Goal: Information Seeking & Learning: Learn about a topic

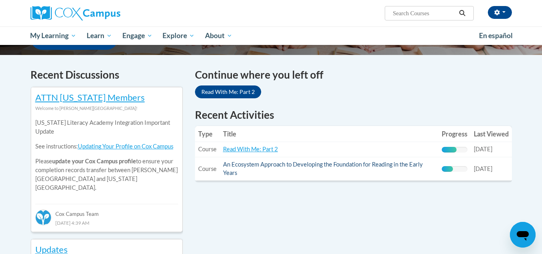
scroll to position [241, 0]
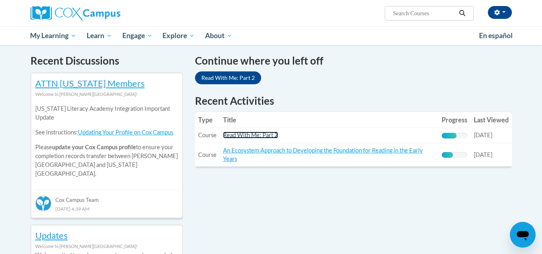
click at [241, 137] on link "Read With Me: Part 2" at bounding box center [250, 135] width 55 height 7
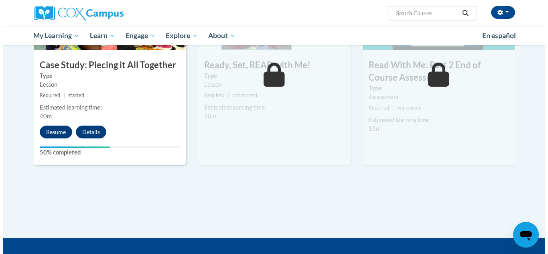
scroll to position [441, 0]
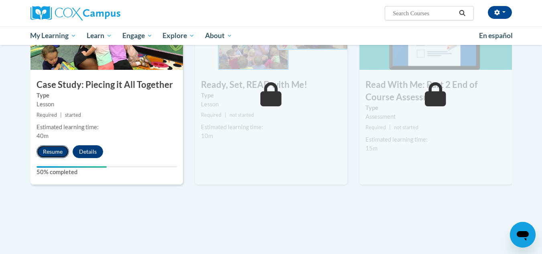
click at [60, 151] on button "Resume" at bounding box center [52, 151] width 32 height 13
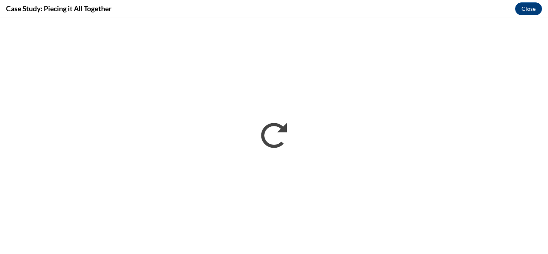
scroll to position [0, 0]
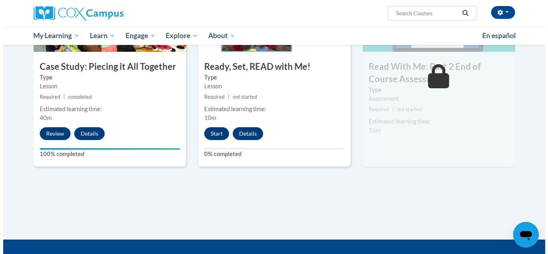
scroll to position [441, 0]
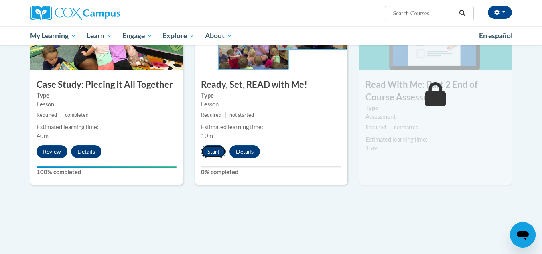
click at [217, 146] on button "Start" at bounding box center [213, 151] width 25 height 13
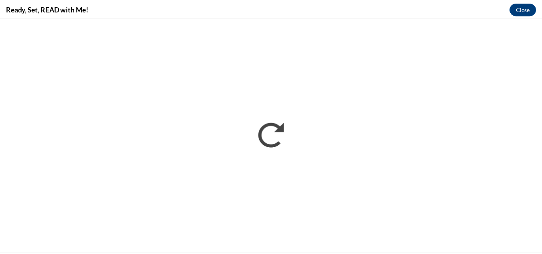
scroll to position [0, 0]
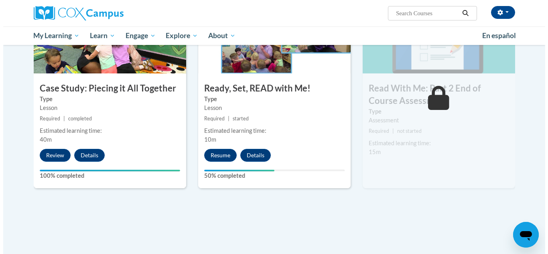
scroll to position [441, 0]
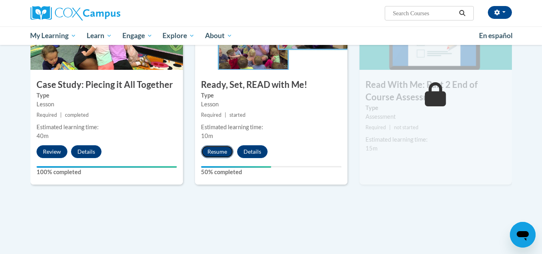
click at [223, 150] on button "Resume" at bounding box center [217, 151] width 32 height 13
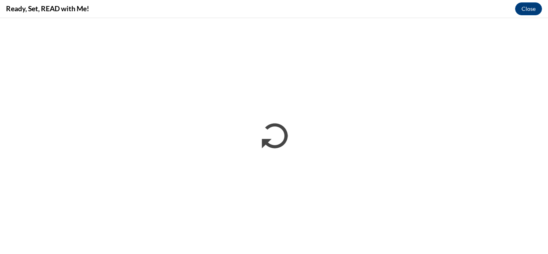
scroll to position [0, 0]
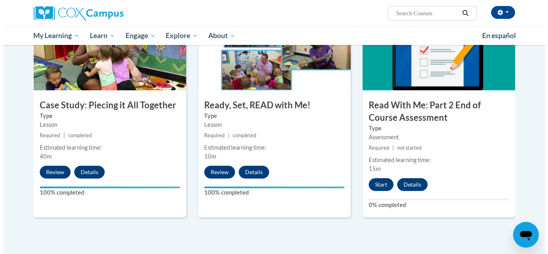
scroll to position [441, 0]
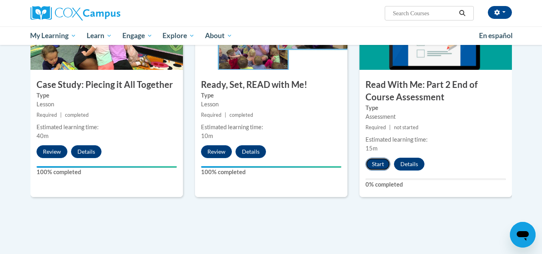
click at [376, 162] on button "Start" at bounding box center [377, 164] width 25 height 13
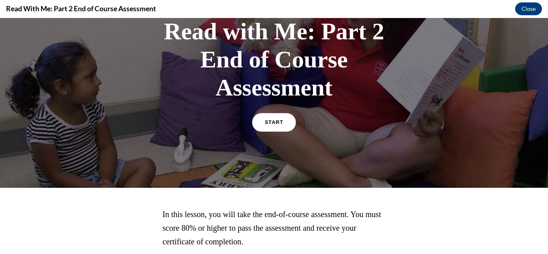
scroll to position [36, 0]
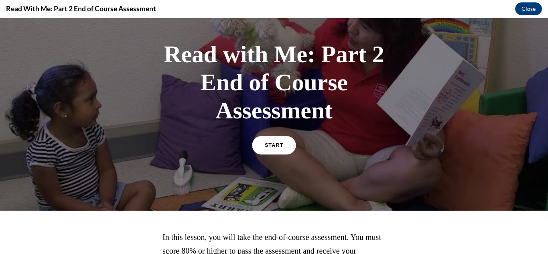
click at [261, 146] on link "START" at bounding box center [274, 145] width 44 height 18
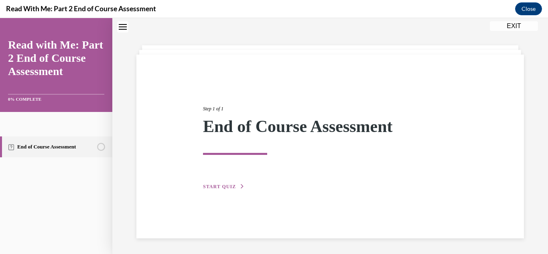
scroll to position [25, 0]
click at [229, 189] on button "START QUIZ" at bounding box center [224, 185] width 42 height 7
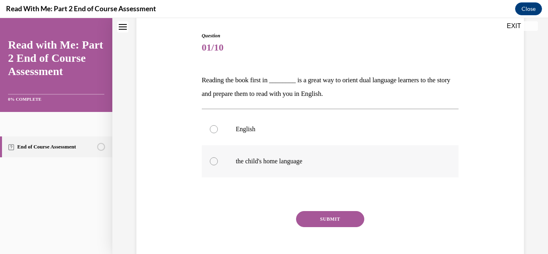
scroll to position [65, 0]
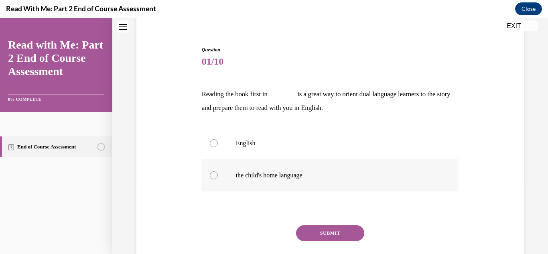
click at [210, 174] on div at bounding box center [214, 175] width 8 height 8
click at [210, 174] on input "the child's home language" at bounding box center [214, 175] width 8 height 8
radio input "true"
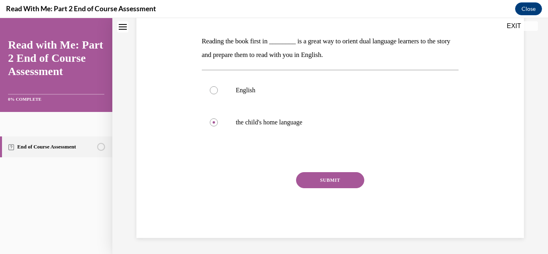
click at [330, 182] on button "SUBMIT" at bounding box center [330, 180] width 68 height 16
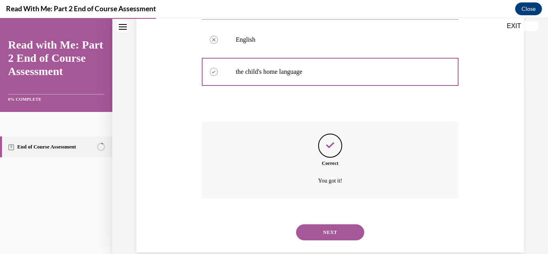
scroll to position [183, 0]
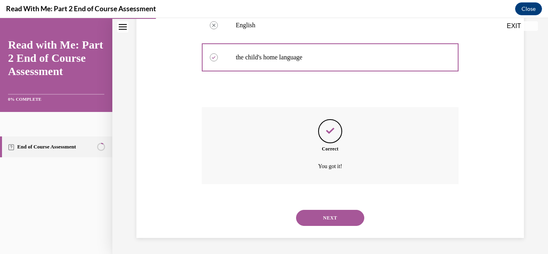
click at [321, 211] on button "NEXT" at bounding box center [330, 218] width 68 height 16
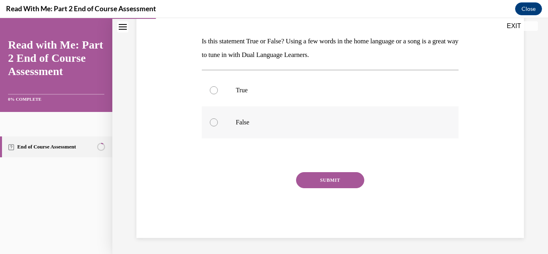
scroll to position [78, 0]
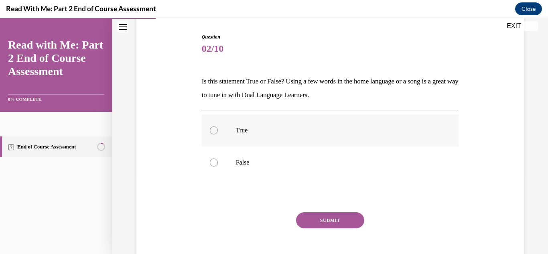
click at [213, 131] on div at bounding box center [214, 130] width 8 height 8
click at [213, 131] on input "True" at bounding box center [214, 130] width 8 height 8
radio input "true"
click at [328, 218] on button "SUBMIT" at bounding box center [330, 220] width 68 height 16
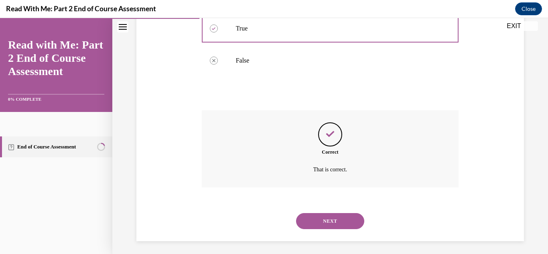
scroll to position [183, 0]
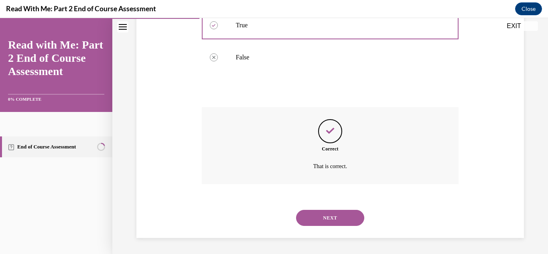
click at [330, 215] on button "NEXT" at bounding box center [330, 218] width 68 height 16
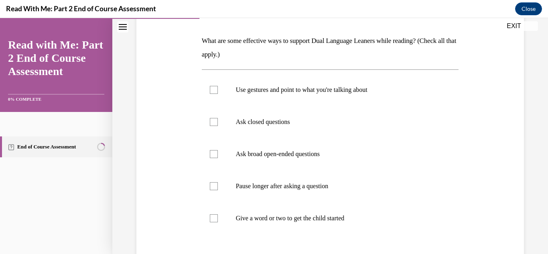
scroll to position [120, 0]
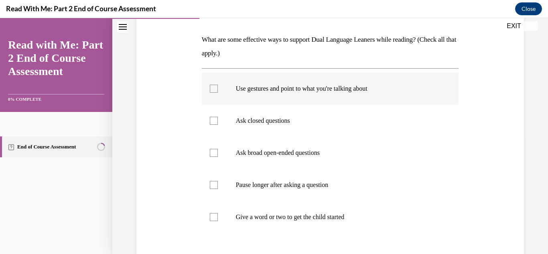
click at [211, 84] on label "Use gestures and point to what you're talking about" at bounding box center [330, 89] width 257 height 32
click at [211, 85] on input "Use gestures and point to what you're talking about" at bounding box center [214, 89] width 8 height 8
checkbox input "true"
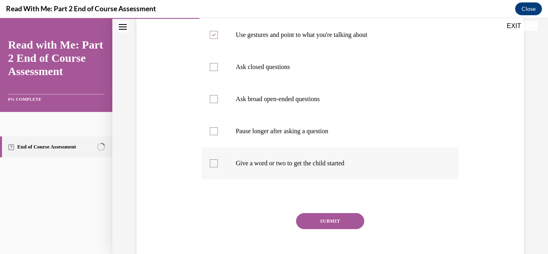
scroll to position [160, 0]
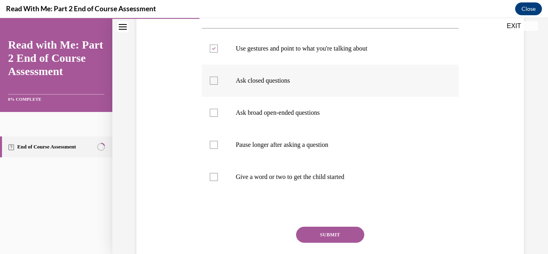
click at [214, 82] on div at bounding box center [214, 81] width 8 height 8
click at [214, 82] on input "Ask closed questions" at bounding box center [214, 81] width 8 height 8
click at [210, 81] on div at bounding box center [214, 81] width 8 height 8
click at [210, 81] on input "Ask closed questions" at bounding box center [214, 81] width 8 height 8
checkbox input "false"
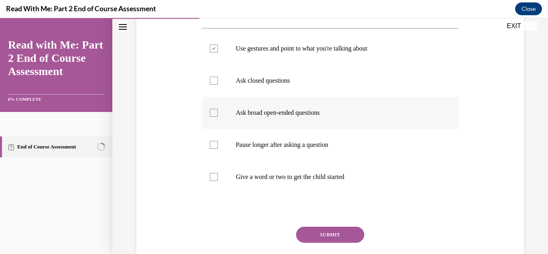
click at [211, 112] on div at bounding box center [214, 113] width 8 height 8
click at [211, 112] on input "Ask broad open-ended questions" at bounding box center [214, 113] width 8 height 8
checkbox input "true"
click at [210, 176] on div at bounding box center [214, 177] width 8 height 8
click at [210, 176] on input "Give a word or two to get the child started" at bounding box center [214, 177] width 8 height 8
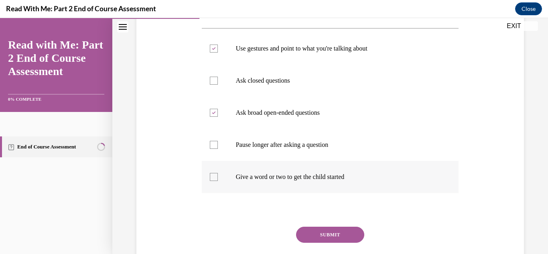
checkbox input "true"
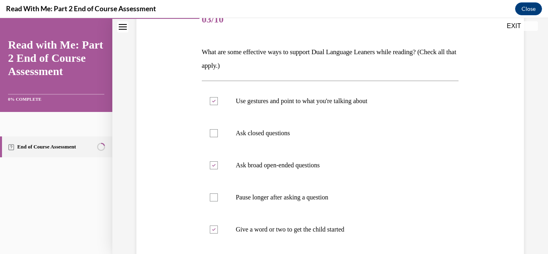
scroll to position [120, 0]
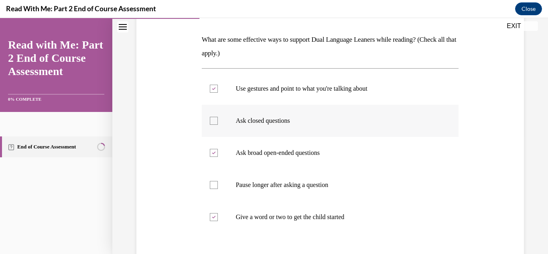
drag, startPoint x: 212, startPoint y: 117, endPoint x: 211, endPoint y: 123, distance: 6.5
click at [211, 120] on div at bounding box center [214, 121] width 8 height 8
click at [211, 120] on input "Ask closed questions" at bounding box center [214, 121] width 8 height 8
checkbox input "true"
drag, startPoint x: 211, startPoint y: 182, endPoint x: 220, endPoint y: 188, distance: 11.8
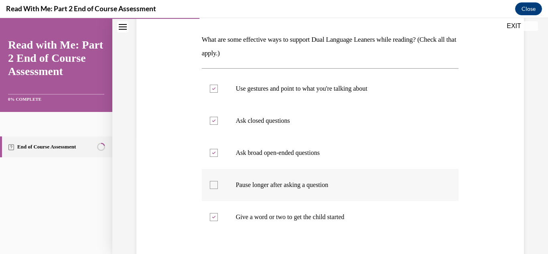
click at [211, 182] on div at bounding box center [214, 185] width 8 height 8
click at [211, 182] on input "Pause longer after asking a question" at bounding box center [214, 185] width 8 height 8
checkbox input "true"
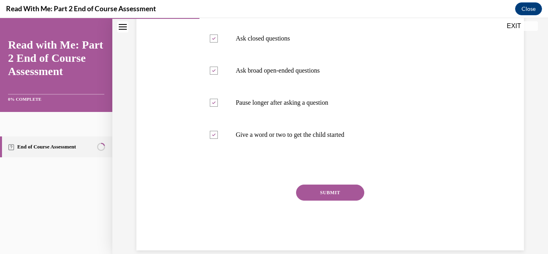
scroll to position [215, 0]
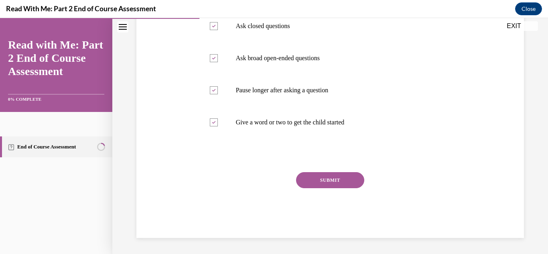
click at [322, 185] on button "SUBMIT" at bounding box center [330, 180] width 68 height 16
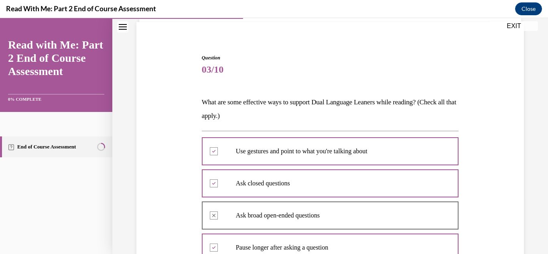
scroll to position [49, 0]
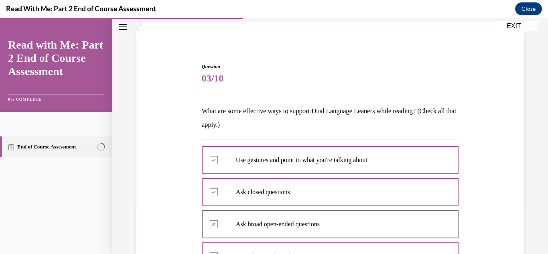
click at [516, 26] on button "EXIT" at bounding box center [514, 26] width 48 height 10
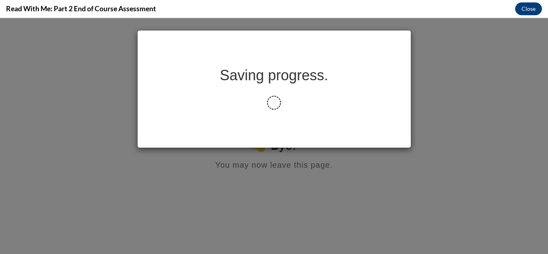
scroll to position [0, 0]
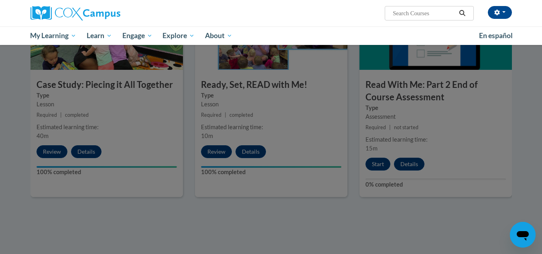
click at [368, 165] on div at bounding box center [271, 127] width 542 height 254
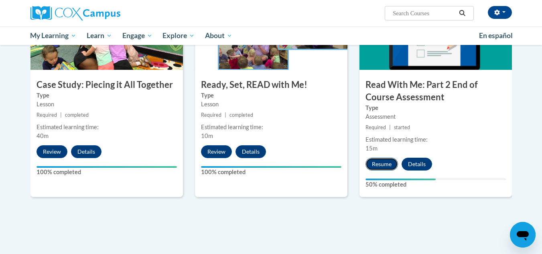
click at [367, 165] on button "Resume" at bounding box center [381, 164] width 32 height 13
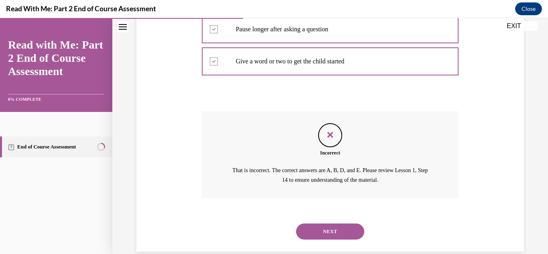
scroll to position [289, 0]
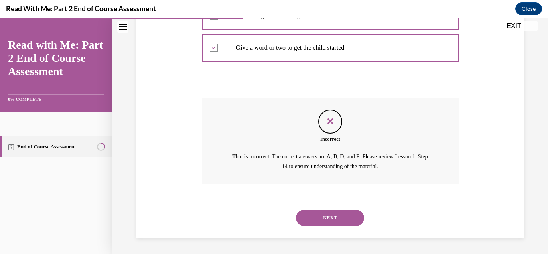
click at [332, 217] on button "NEXT" at bounding box center [330, 218] width 68 height 16
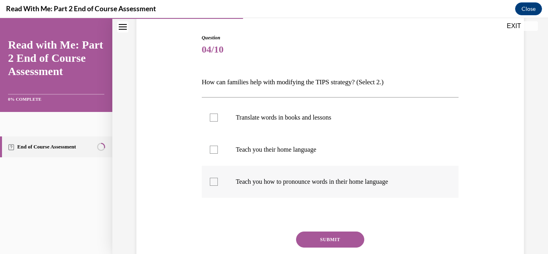
scroll to position [80, 0]
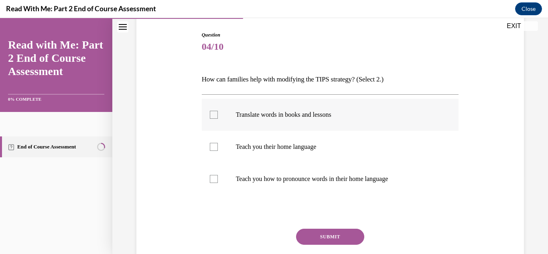
click at [215, 112] on div at bounding box center [214, 115] width 8 height 8
click at [215, 112] on input "Translate words in books and lessons" at bounding box center [214, 115] width 8 height 8
checkbox input "true"
click at [315, 238] on button "SUBMIT" at bounding box center [330, 237] width 68 height 16
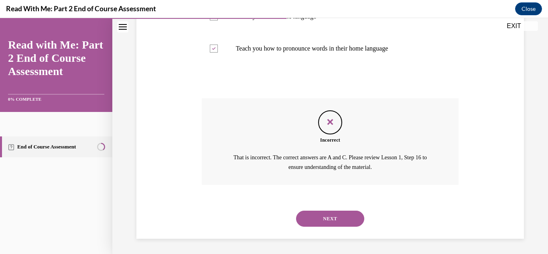
scroll to position [211, 0]
click at [321, 218] on button "NEXT" at bounding box center [330, 218] width 68 height 16
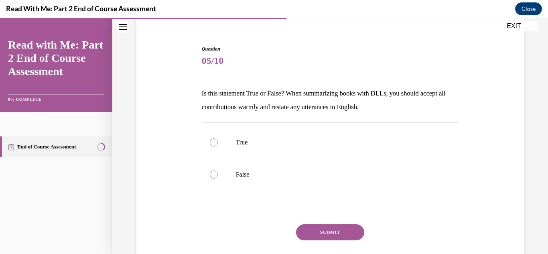
scroll to position [80, 0]
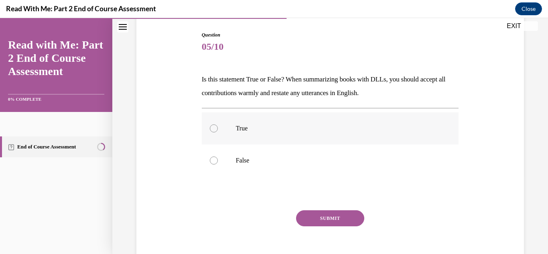
click at [213, 130] on div at bounding box center [214, 128] width 8 height 8
click at [213, 130] on input "True" at bounding box center [214, 128] width 8 height 8
radio input "true"
click at [320, 215] on button "SUBMIT" at bounding box center [330, 218] width 68 height 16
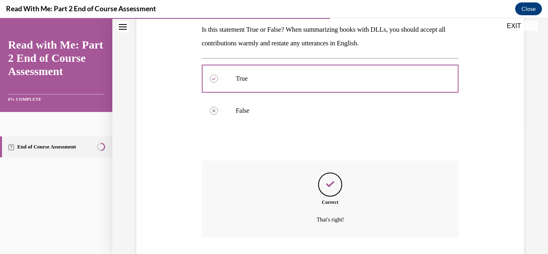
scroll to position [183, 0]
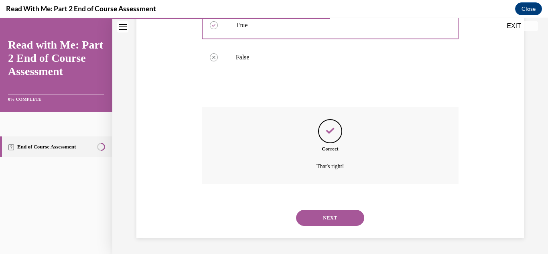
click at [322, 215] on button "NEXT" at bounding box center [330, 218] width 68 height 16
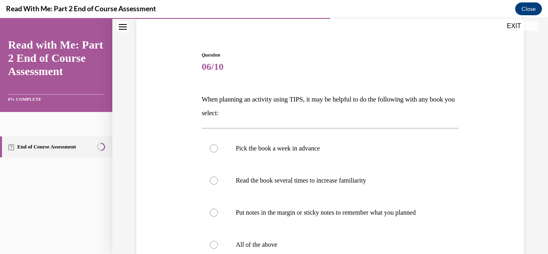
scroll to position [80, 0]
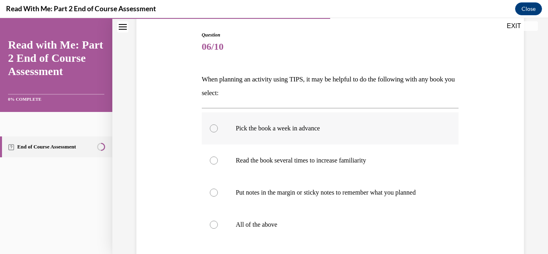
click at [211, 128] on div at bounding box center [214, 128] width 8 height 8
click at [211, 128] on input "Pick the book a week in advance" at bounding box center [214, 128] width 8 height 8
radio input "true"
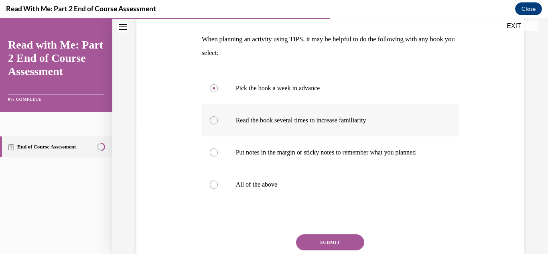
click at [215, 120] on div at bounding box center [214, 120] width 8 height 8
click at [215, 120] on input "Read the book several times to increase familiarity" at bounding box center [214, 120] width 8 height 8
radio input "true"
click at [216, 180] on label "All of the above" at bounding box center [330, 184] width 257 height 32
click at [216, 180] on input "All of the above" at bounding box center [214, 184] width 8 height 8
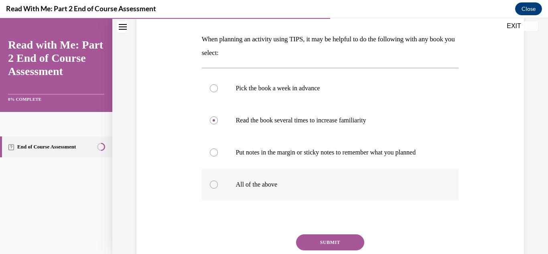
radio input "true"
drag, startPoint x: 323, startPoint y: 238, endPoint x: 316, endPoint y: 239, distance: 6.8
click at [322, 239] on button "SUBMIT" at bounding box center [330, 242] width 68 height 16
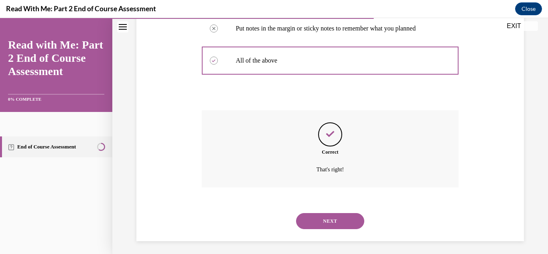
scroll to position [247, 0]
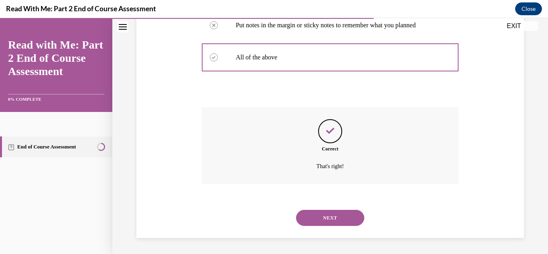
click at [325, 218] on button "NEXT" at bounding box center [330, 218] width 68 height 16
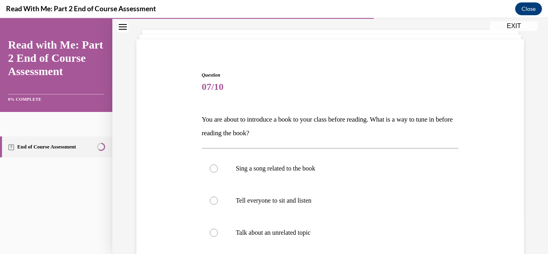
scroll to position [80, 0]
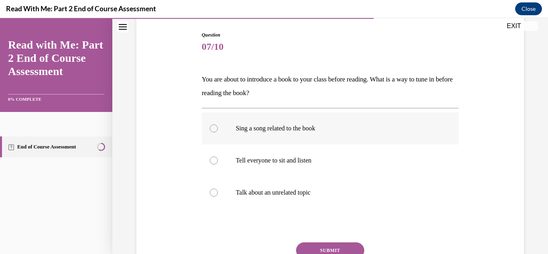
click at [216, 126] on div at bounding box center [214, 128] width 8 height 8
click at [216, 126] on input "Sing a song related to the book" at bounding box center [214, 128] width 8 height 8
radio input "true"
click at [319, 245] on button "SUBMIT" at bounding box center [330, 250] width 68 height 16
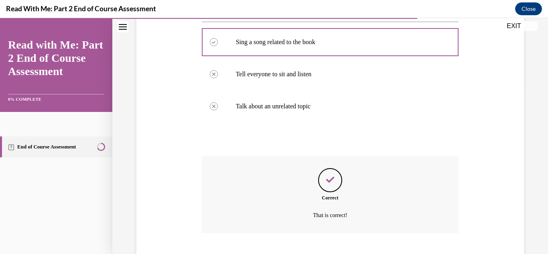
scroll to position [215, 0]
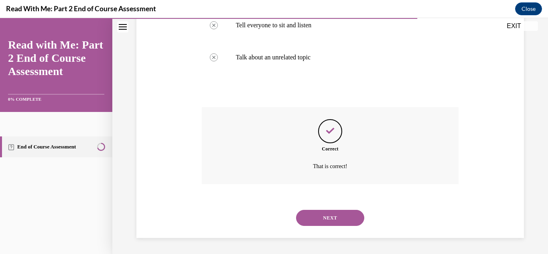
click at [336, 217] on button "NEXT" at bounding box center [330, 218] width 68 height 16
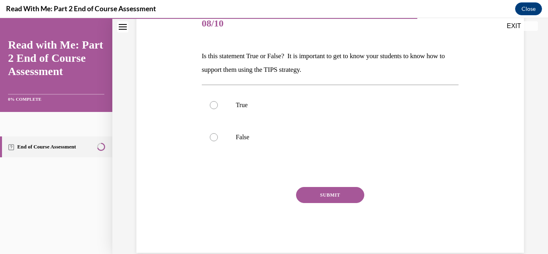
scroll to position [118, 0]
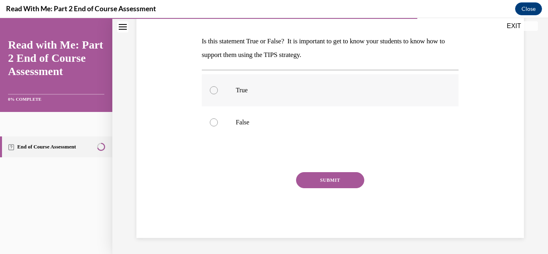
click at [227, 98] on label "True" at bounding box center [330, 90] width 257 height 32
click at [218, 94] on input "True" at bounding box center [214, 90] width 8 height 8
radio input "true"
click at [330, 176] on button "SUBMIT" at bounding box center [330, 180] width 68 height 16
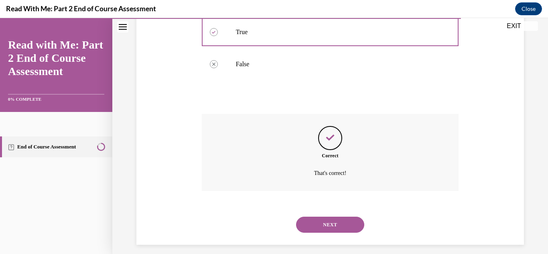
scroll to position [183, 0]
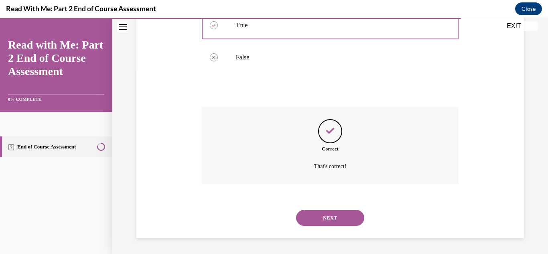
click at [322, 218] on button "NEXT" at bounding box center [330, 218] width 68 height 16
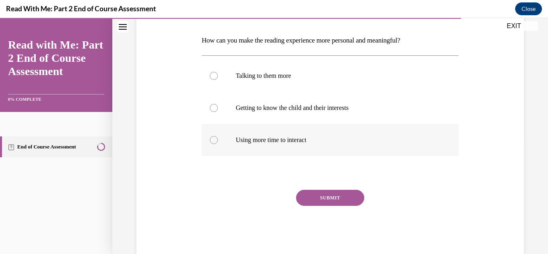
scroll to position [120, 0]
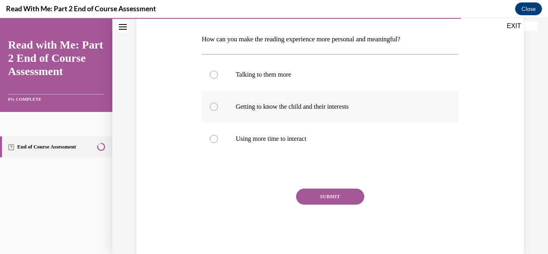
click at [225, 108] on label "Getting to know the child and their interests" at bounding box center [330, 107] width 257 height 32
click at [218, 108] on input "Getting to know the child and their interests" at bounding box center [214, 107] width 8 height 8
radio input "true"
click at [325, 197] on button "SUBMIT" at bounding box center [330, 196] width 68 height 16
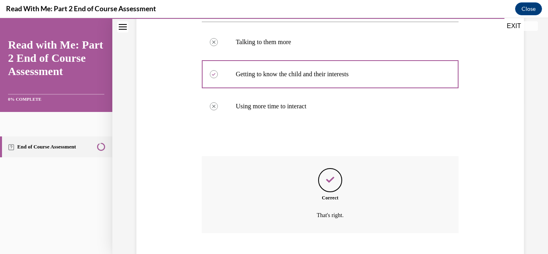
scroll to position [202, 0]
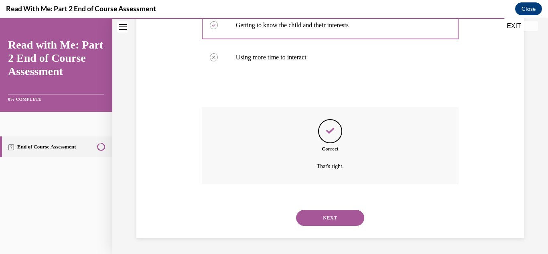
click at [330, 218] on button "NEXT" at bounding box center [330, 218] width 68 height 16
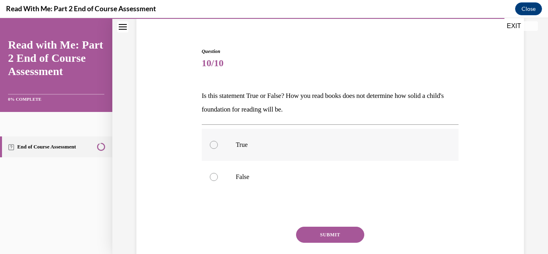
scroll to position [80, 0]
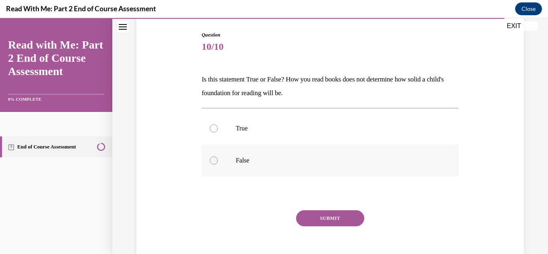
click at [223, 164] on label "False" at bounding box center [330, 160] width 257 height 32
click at [218, 164] on input "False" at bounding box center [214, 160] width 8 height 8
radio input "true"
click at [317, 221] on button "SUBMIT" at bounding box center [330, 218] width 68 height 16
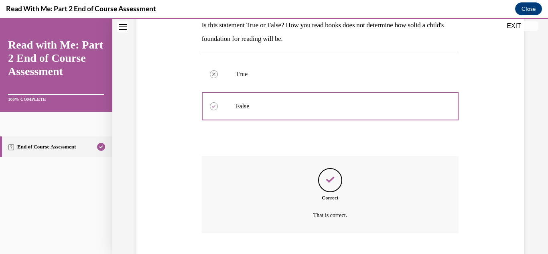
scroll to position [183, 0]
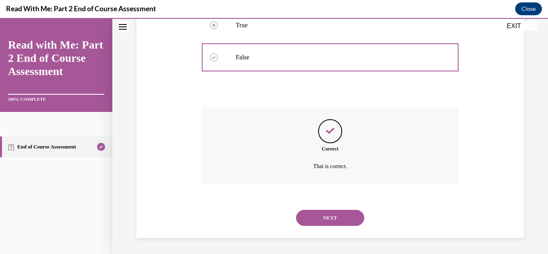
click at [323, 219] on button "NEXT" at bounding box center [330, 218] width 68 height 16
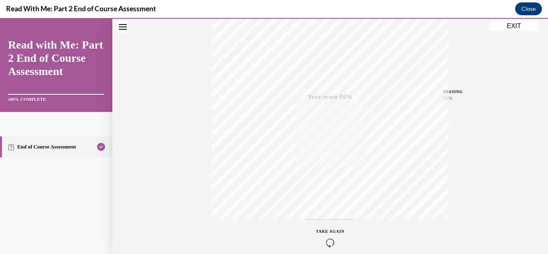
scroll to position [175, 0]
click at [318, 201] on icon "button" at bounding box center [330, 204] width 28 height 9
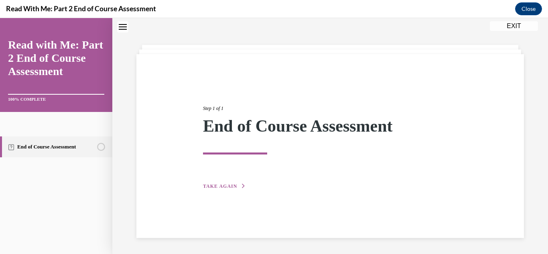
scroll to position [25, 0]
click at [233, 190] on div "Step 1 of 1 End of Course Assessment TAKE AGAIN" at bounding box center [330, 138] width 266 height 104
click at [230, 183] on button "TAKE AGAIN" at bounding box center [224, 185] width 43 height 7
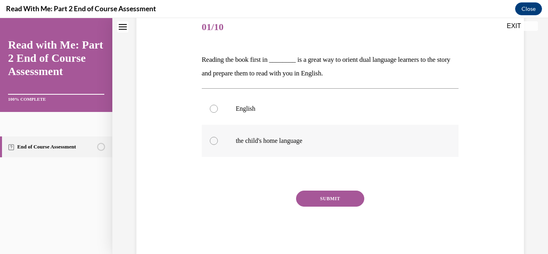
scroll to position [105, 0]
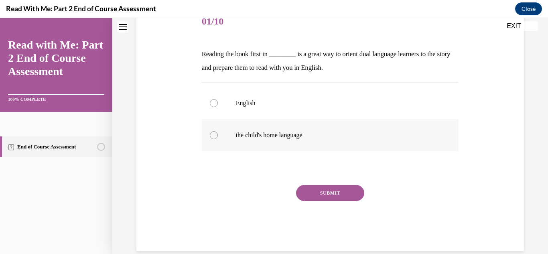
click at [213, 135] on div at bounding box center [214, 135] width 8 height 8
click at [213, 135] on input "the child's home language" at bounding box center [214, 135] width 8 height 8
radio input "true"
click at [329, 195] on button "SUBMIT" at bounding box center [330, 193] width 68 height 16
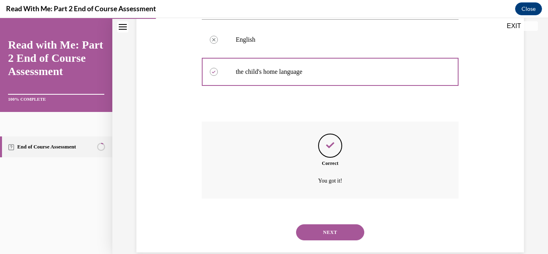
scroll to position [183, 0]
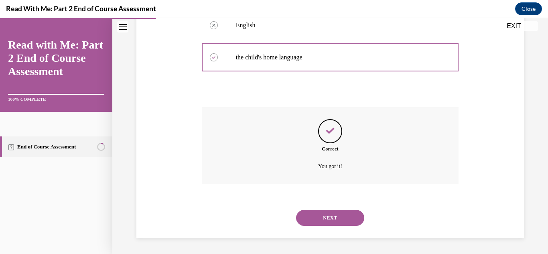
click at [346, 215] on button "NEXT" at bounding box center [330, 218] width 68 height 16
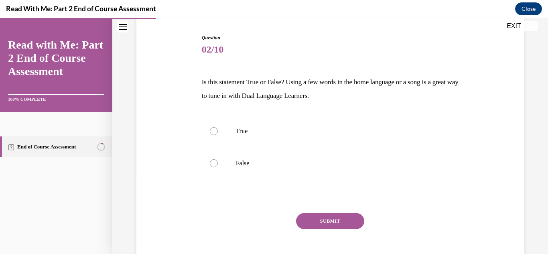
scroll to position [80, 0]
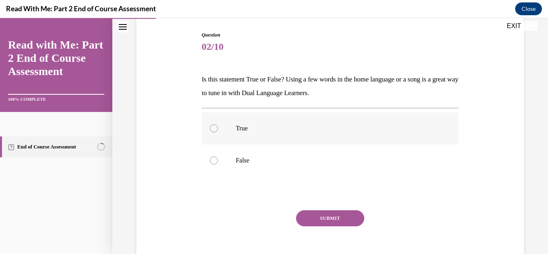
click at [216, 131] on label "True" at bounding box center [330, 128] width 257 height 32
click at [216, 131] on input "True" at bounding box center [214, 128] width 8 height 8
radio input "true"
click at [317, 213] on button "SUBMIT" at bounding box center [330, 218] width 68 height 16
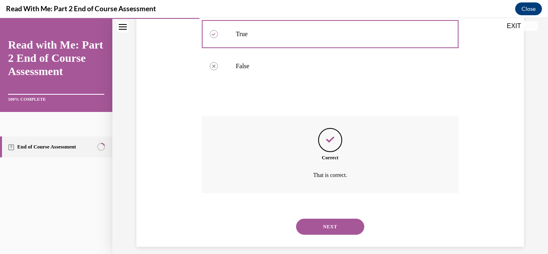
scroll to position [183, 0]
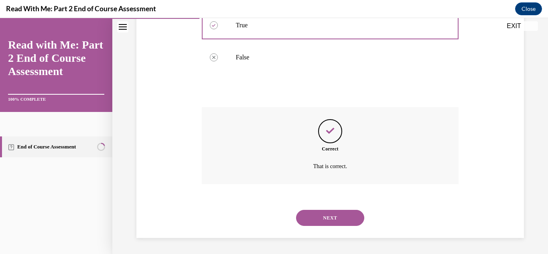
click at [336, 217] on button "NEXT" at bounding box center [330, 218] width 68 height 16
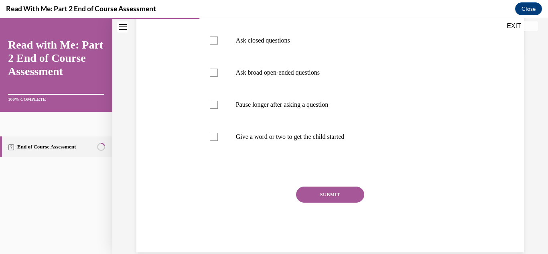
scroll to position [201, 0]
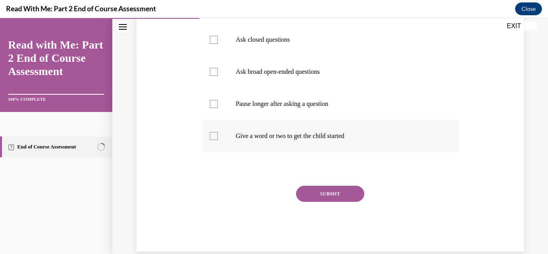
click at [210, 134] on div at bounding box center [214, 136] width 8 height 8
click at [210, 134] on input "Give a word or two to get the child started" at bounding box center [214, 136] width 8 height 8
checkbox input "true"
click at [211, 103] on div at bounding box center [214, 104] width 8 height 8
click at [211, 103] on input "Pause longer after asking a question" at bounding box center [214, 104] width 8 height 8
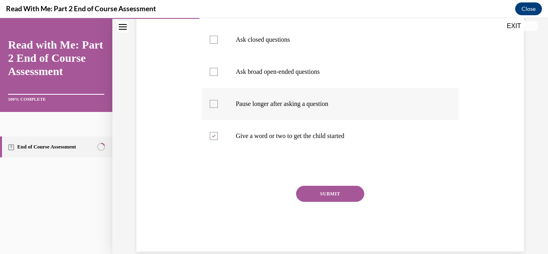
checkbox input "true"
click at [216, 72] on div at bounding box center [214, 72] width 8 height 8
click at [216, 72] on input "Ask broad open-ended questions" at bounding box center [214, 72] width 8 height 8
checkbox input "true"
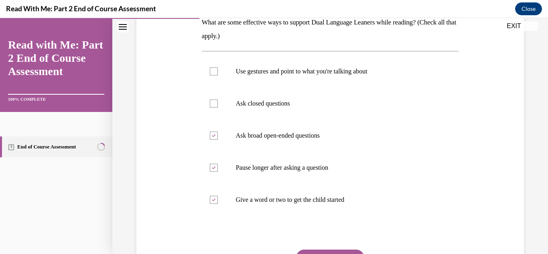
scroll to position [121, 0]
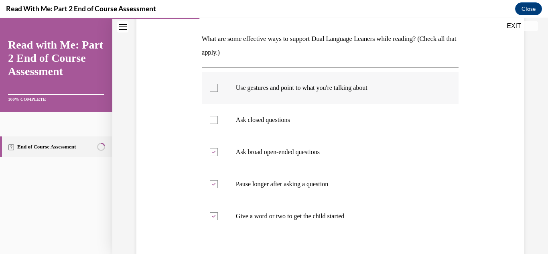
click at [221, 87] on label "Use gestures and point to what you're talking about" at bounding box center [330, 88] width 257 height 32
click at [218, 87] on input "Use gestures and point to what you're talking about" at bounding box center [214, 88] width 8 height 8
checkbox input "true"
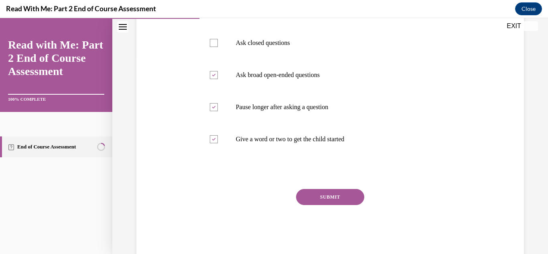
scroll to position [201, 0]
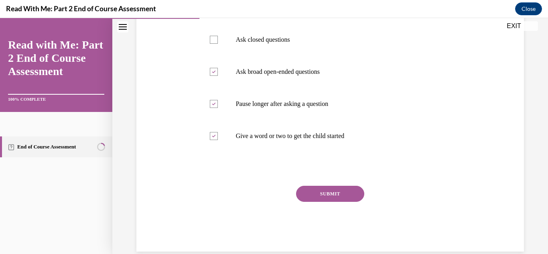
click at [312, 188] on button "SUBMIT" at bounding box center [330, 194] width 68 height 16
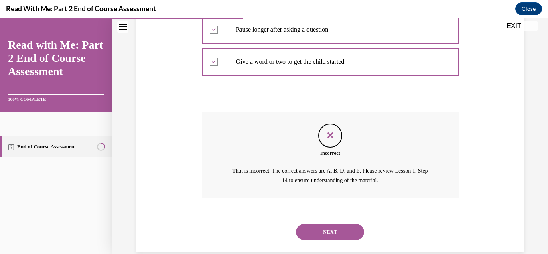
scroll to position [289, 0]
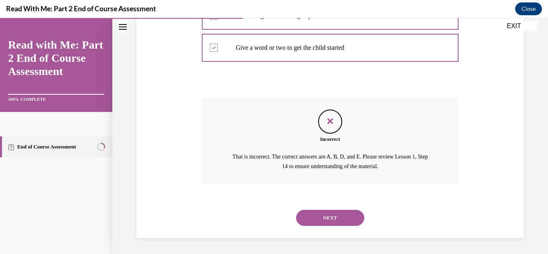
click at [338, 217] on button "NEXT" at bounding box center [330, 218] width 68 height 16
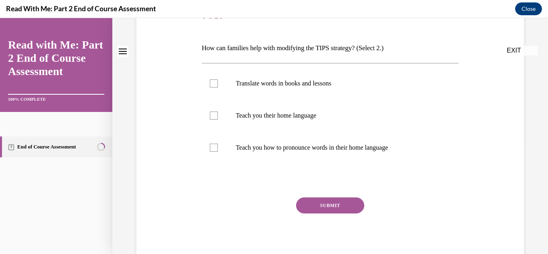
scroll to position [120, 0]
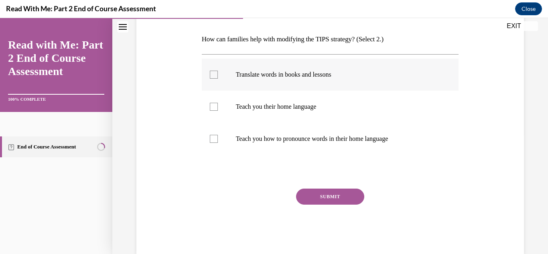
click at [213, 71] on div at bounding box center [214, 75] width 8 height 8
click at [213, 71] on input "Translate words in books and lessons" at bounding box center [214, 75] width 8 height 8
checkbox input "true"
click at [213, 105] on div at bounding box center [214, 107] width 8 height 8
click at [213, 105] on input "Teach you their home language" at bounding box center [214, 107] width 8 height 8
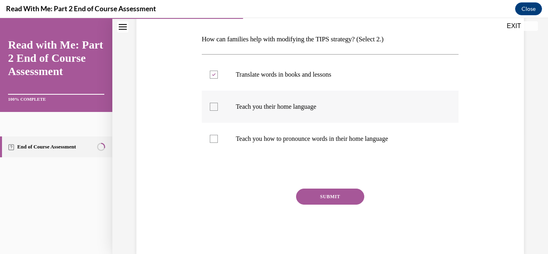
checkbox input "true"
click at [325, 192] on button "SUBMIT" at bounding box center [330, 196] width 68 height 16
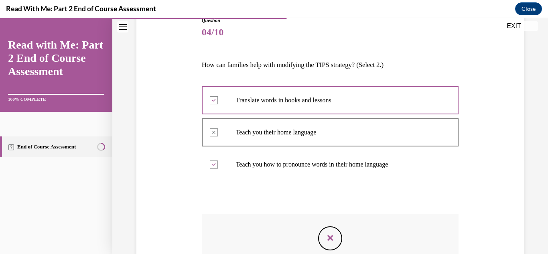
scroll to position [51, 0]
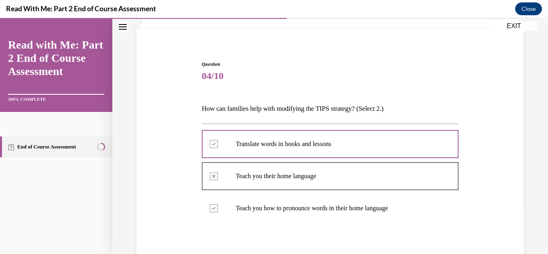
click at [525, 29] on button "EXIT" at bounding box center [514, 26] width 48 height 10
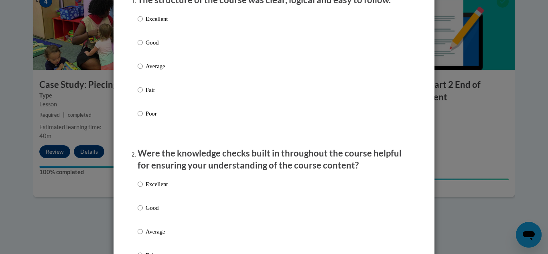
scroll to position [120, 0]
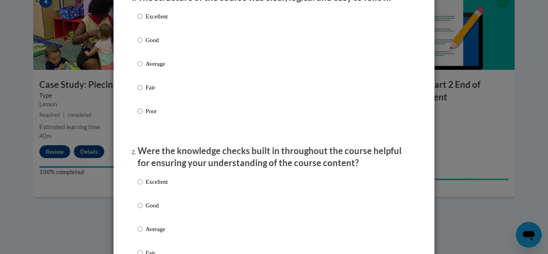
click at [146, 45] on p "Good" at bounding box center [157, 40] width 22 height 9
click at [143, 45] on input "Good" at bounding box center [140, 40] width 5 height 9
radio input "true"
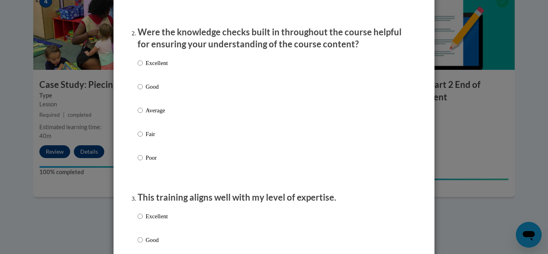
scroll to position [241, 0]
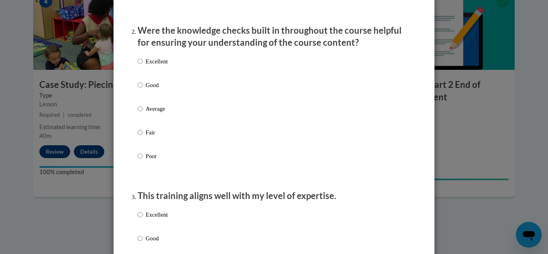
click at [146, 89] on p "Good" at bounding box center [157, 85] width 22 height 9
click at [143, 89] on input "Good" at bounding box center [140, 85] width 5 height 9
radio input "true"
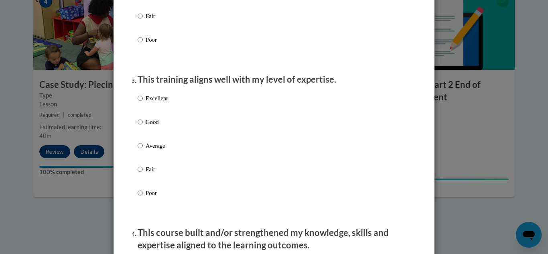
scroll to position [361, 0]
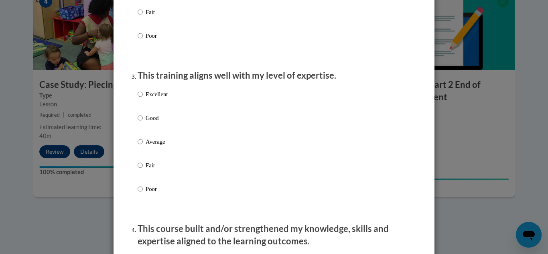
click at [150, 99] on p "Excellent" at bounding box center [157, 94] width 22 height 9
click at [143, 99] on input "Excellent" at bounding box center [140, 94] width 5 height 9
radio input "true"
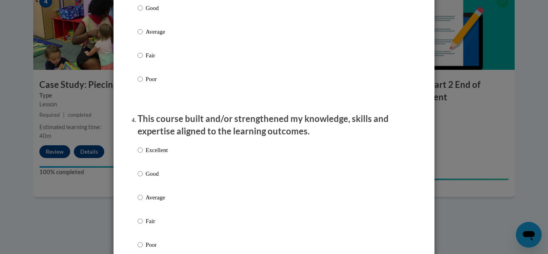
scroll to position [481, 0]
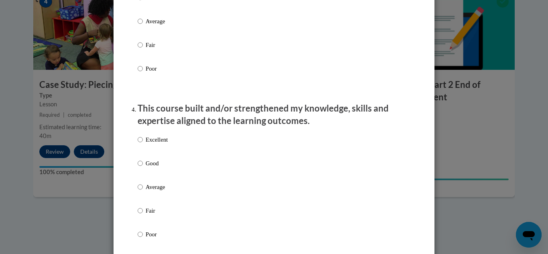
click at [141, 149] on label "Excellent" at bounding box center [153, 146] width 30 height 22
click at [141, 144] on input "Excellent" at bounding box center [140, 139] width 5 height 9
radio input "true"
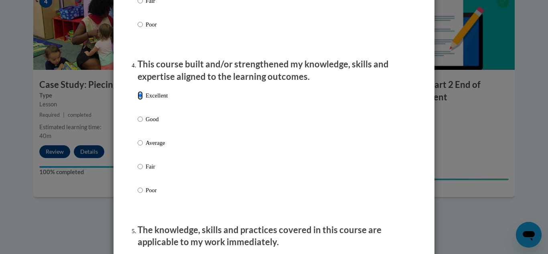
scroll to position [642, 0]
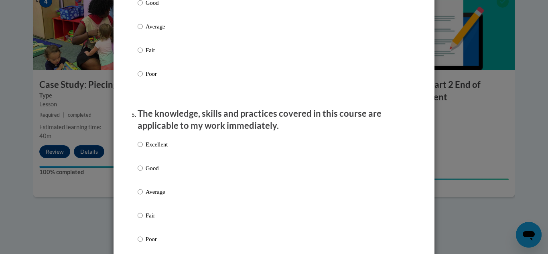
click at [152, 172] on p "Good" at bounding box center [157, 168] width 22 height 9
click at [143, 172] on input "Good" at bounding box center [140, 168] width 5 height 9
radio input "true"
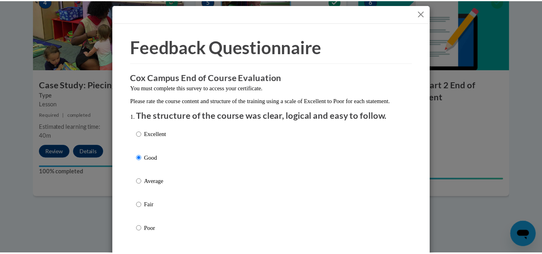
scroll to position [0, 0]
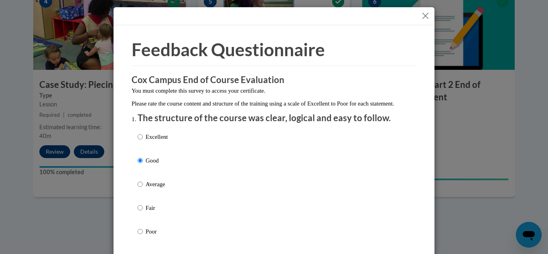
click at [425, 13] on button "Close" at bounding box center [425, 16] width 10 height 10
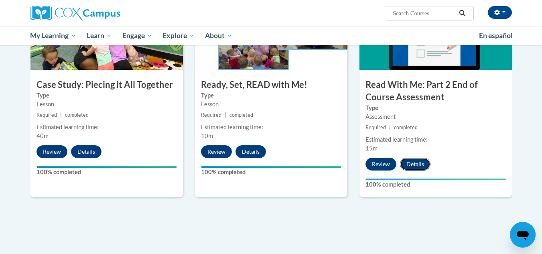
click at [411, 166] on button "Details" at bounding box center [415, 164] width 30 height 13
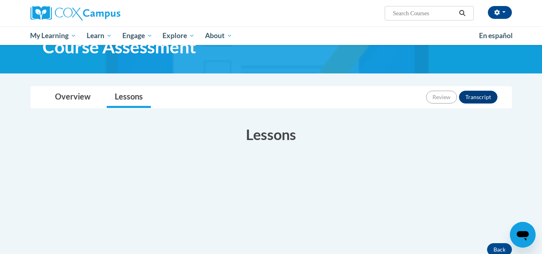
scroll to position [40, 0]
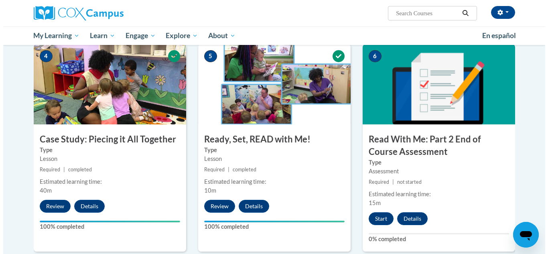
scroll to position [399, 0]
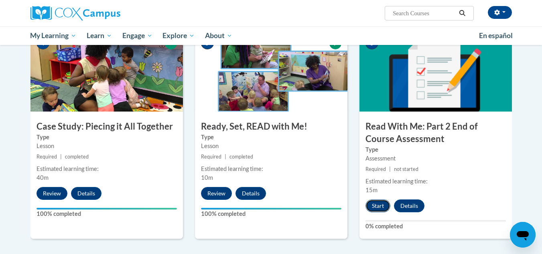
click at [381, 208] on button "Start" at bounding box center [377, 205] width 25 height 13
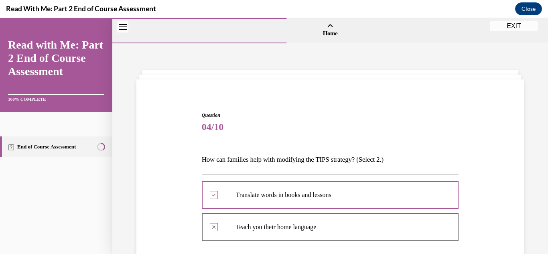
scroll to position [211, 0]
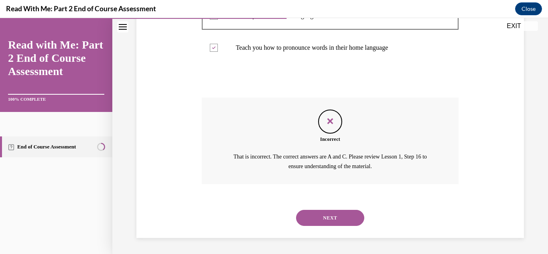
click at [320, 213] on button "NEXT" at bounding box center [330, 218] width 68 height 16
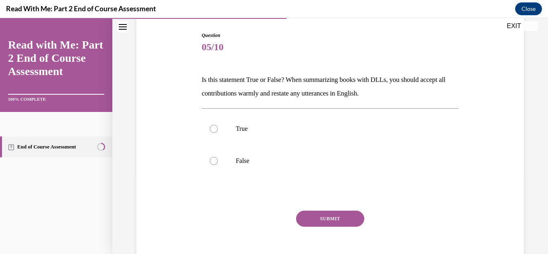
scroll to position [80, 0]
drag, startPoint x: 292, startPoint y: 123, endPoint x: 281, endPoint y: 137, distance: 18.0
click at [292, 124] on label "True" at bounding box center [330, 128] width 257 height 32
click at [218, 124] on input "True" at bounding box center [214, 128] width 8 height 8
radio input "true"
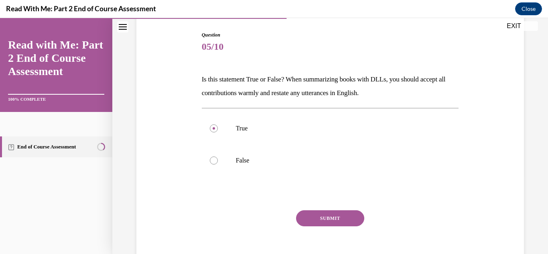
click at [308, 217] on button "SUBMIT" at bounding box center [330, 218] width 68 height 16
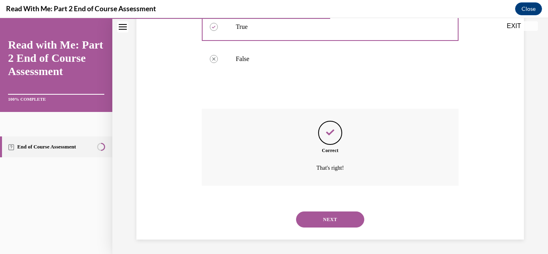
scroll to position [183, 0]
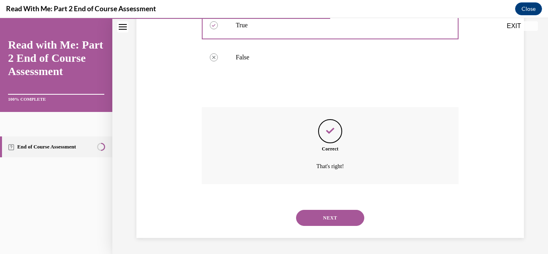
click at [315, 219] on button "NEXT" at bounding box center [330, 218] width 68 height 16
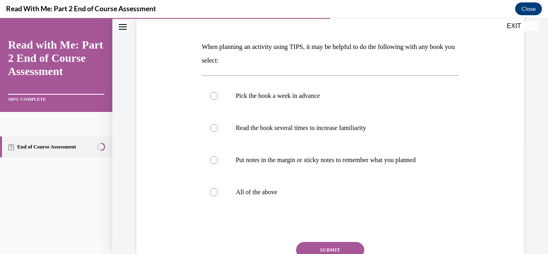
scroll to position [102, 0]
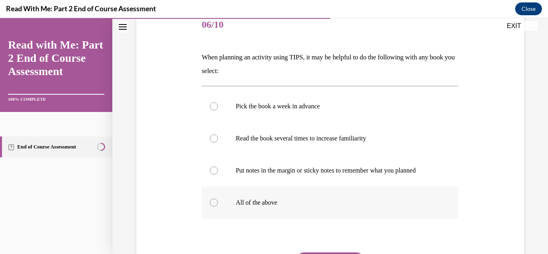
drag, startPoint x: 253, startPoint y: 202, endPoint x: 358, endPoint y: 203, distance: 105.1
click at [254, 202] on p "All of the above" at bounding box center [337, 202] width 203 height 8
click at [218, 202] on input "All of the above" at bounding box center [214, 202] width 8 height 8
radio input "true"
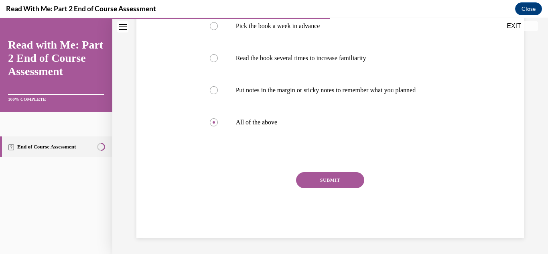
click at [312, 173] on button "SUBMIT" at bounding box center [330, 180] width 68 height 16
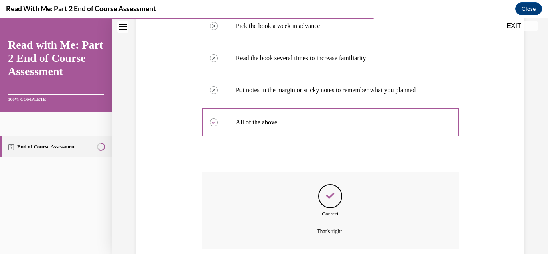
scroll to position [247, 0]
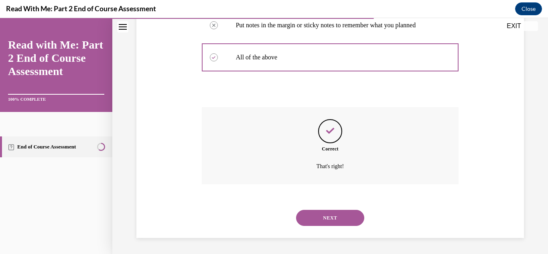
click at [327, 215] on button "NEXT" at bounding box center [330, 218] width 68 height 16
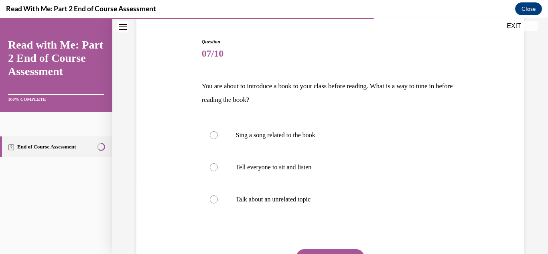
scroll to position [80, 0]
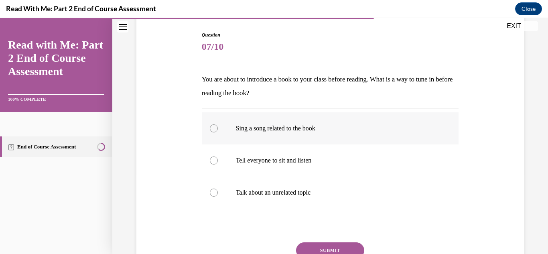
click at [219, 128] on label "Sing a song related to the book" at bounding box center [330, 128] width 257 height 32
click at [218, 128] on input "Sing a song related to the book" at bounding box center [214, 128] width 8 height 8
radio input "true"
click at [327, 245] on button "SUBMIT" at bounding box center [330, 250] width 68 height 16
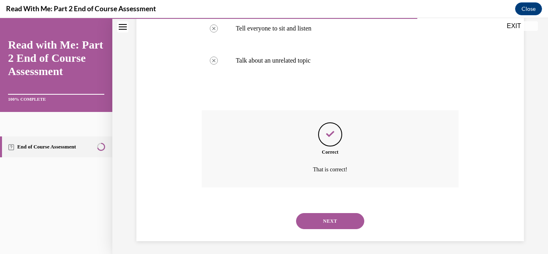
scroll to position [215, 0]
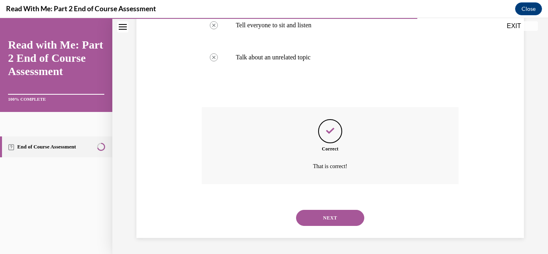
click at [342, 218] on button "NEXT" at bounding box center [330, 218] width 68 height 16
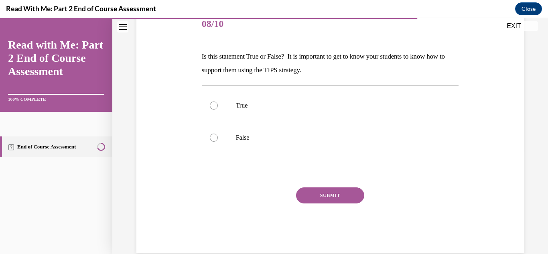
scroll to position [118, 0]
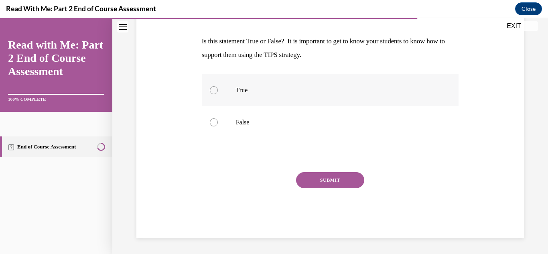
click at [278, 95] on label "True" at bounding box center [330, 90] width 257 height 32
click at [218, 94] on input "True" at bounding box center [214, 90] width 8 height 8
radio input "true"
click at [309, 178] on button "SUBMIT" at bounding box center [330, 180] width 68 height 16
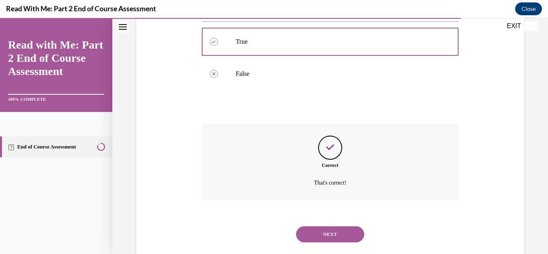
scroll to position [183, 0]
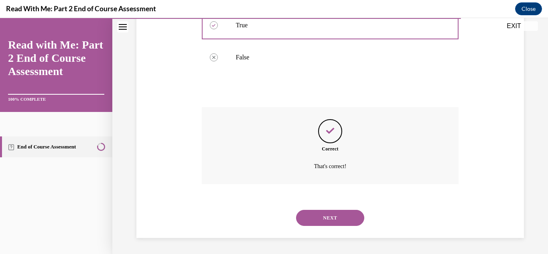
click at [319, 220] on button "NEXT" at bounding box center [330, 218] width 68 height 16
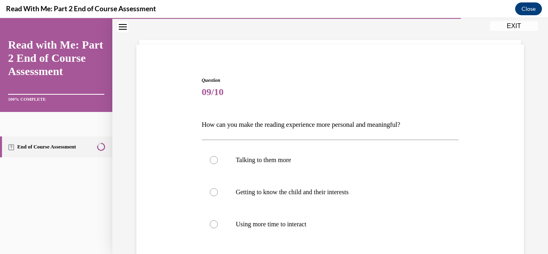
scroll to position [120, 0]
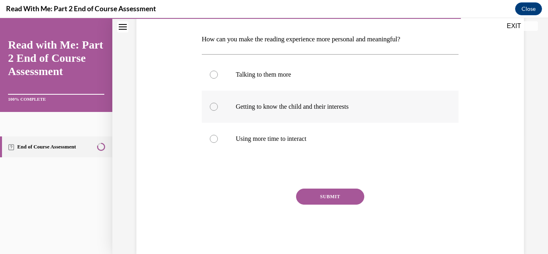
click at [265, 103] on p "Getting to know the child and their interests" at bounding box center [337, 107] width 203 height 8
click at [218, 103] on input "Getting to know the child and their interests" at bounding box center [214, 107] width 8 height 8
radio input "true"
click at [319, 203] on button "SUBMIT" at bounding box center [330, 196] width 68 height 16
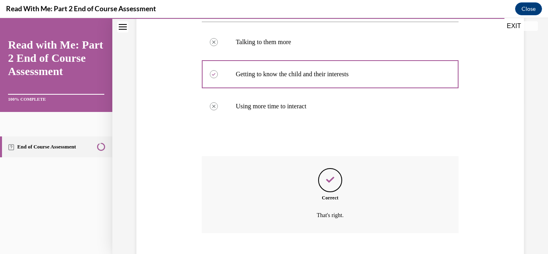
scroll to position [202, 0]
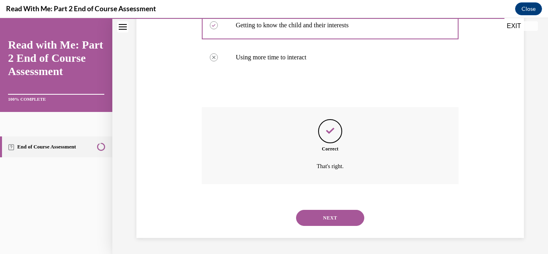
drag, startPoint x: 318, startPoint y: 214, endPoint x: 321, endPoint y: 212, distance: 4.3
click at [321, 212] on button "NEXT" at bounding box center [330, 218] width 68 height 16
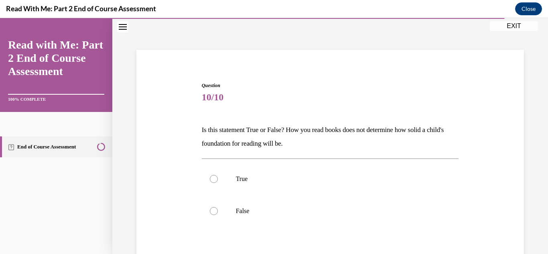
scroll to position [80, 0]
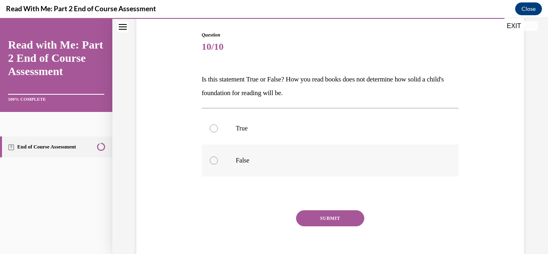
click at [236, 156] on p "False" at bounding box center [337, 160] width 203 height 8
click at [218, 156] on input "False" at bounding box center [214, 160] width 8 height 8
radio input "true"
click at [315, 215] on button "SUBMIT" at bounding box center [330, 218] width 68 height 16
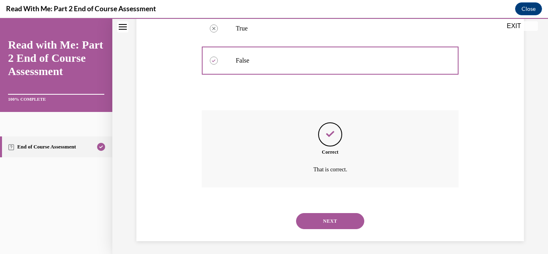
scroll to position [183, 0]
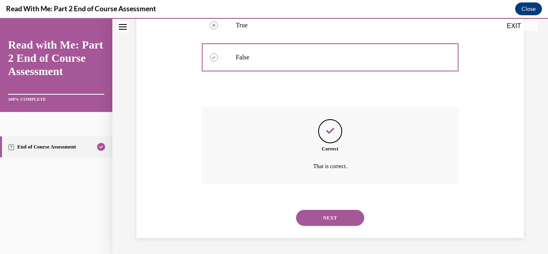
click at [325, 213] on button "NEXT" at bounding box center [330, 218] width 68 height 16
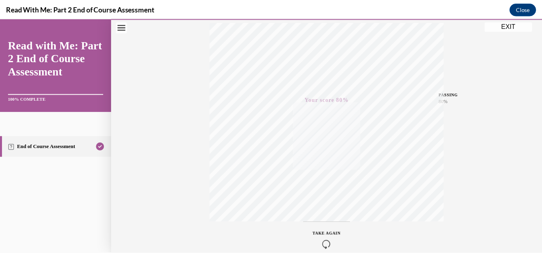
scroll to position [95, 0]
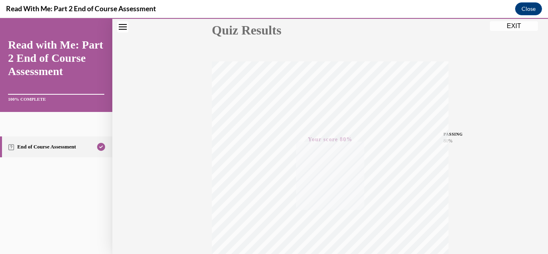
click at [517, 28] on button "EXIT" at bounding box center [514, 26] width 48 height 10
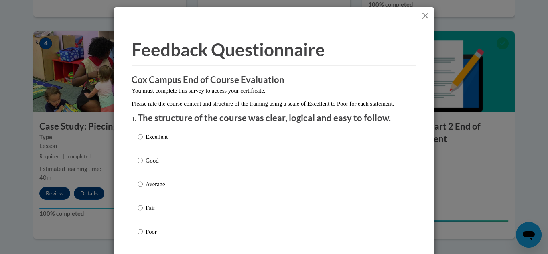
click at [422, 19] on button "Close" at bounding box center [425, 16] width 10 height 10
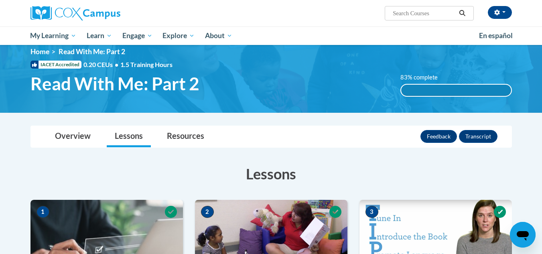
scroll to position [0, 0]
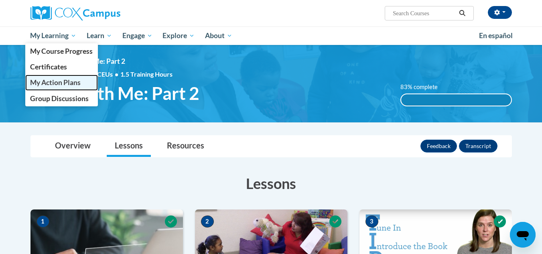
click at [46, 81] on span "My Action Plans" at bounding box center [55, 82] width 51 height 8
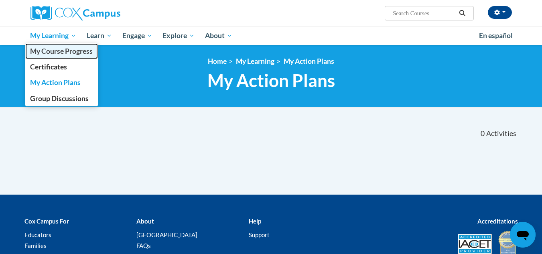
click at [63, 48] on span "My Course Progress" at bounding box center [61, 51] width 63 height 8
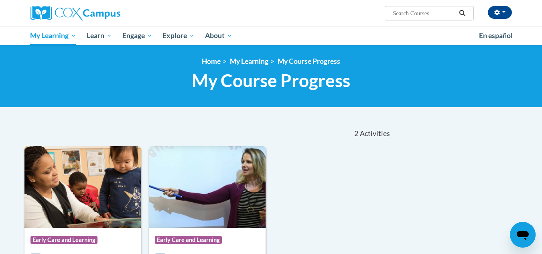
click at [403, 13] on input "Search..." at bounding box center [424, 13] width 64 height 10
type input "Meaningful Conversations"
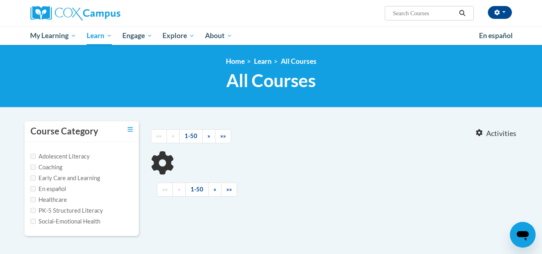
type input "Meaningful Conversations"
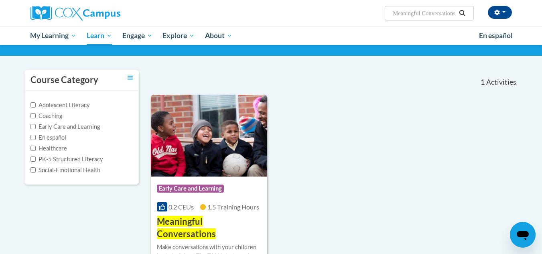
scroll to position [80, 0]
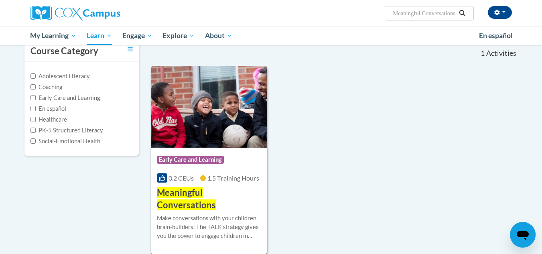
click at [217, 159] on span "Early Care and Learning" at bounding box center [190, 160] width 67 height 8
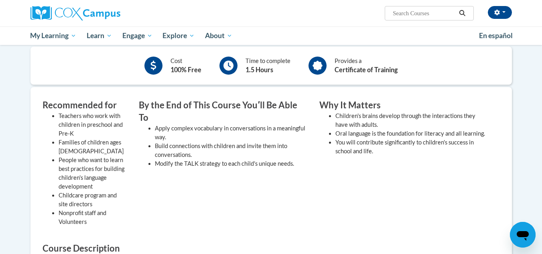
scroll to position [101, 0]
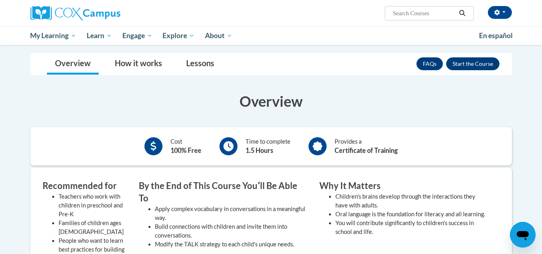
drag, startPoint x: 405, startPoint y: 93, endPoint x: 399, endPoint y: 101, distance: 9.4
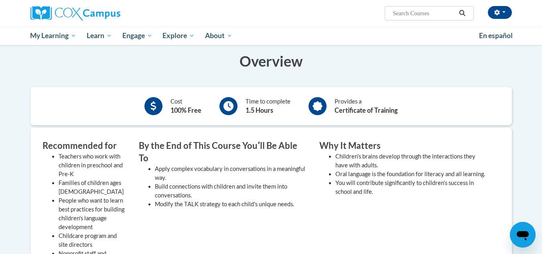
scroll to position [61, 0]
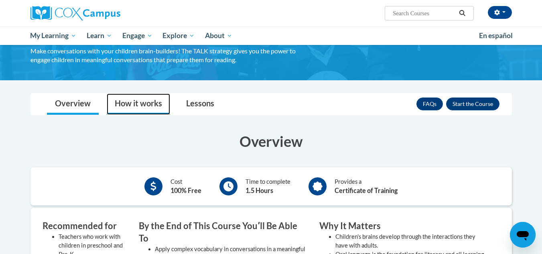
click at [138, 105] on link "How it works" at bounding box center [138, 103] width 63 height 21
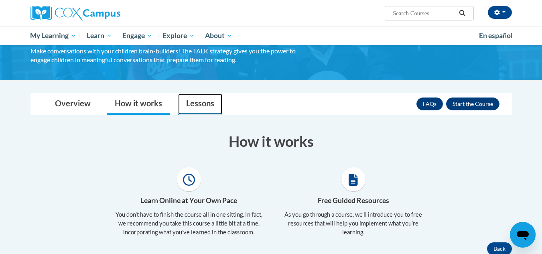
click at [209, 104] on link "Lessons" at bounding box center [200, 103] width 44 height 21
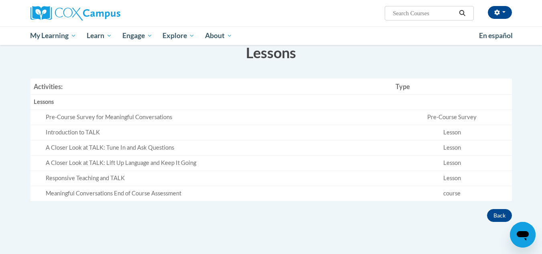
scroll to position [101, 0]
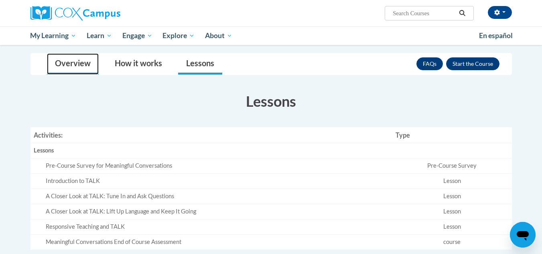
click at [79, 65] on link "Overview" at bounding box center [73, 63] width 52 height 21
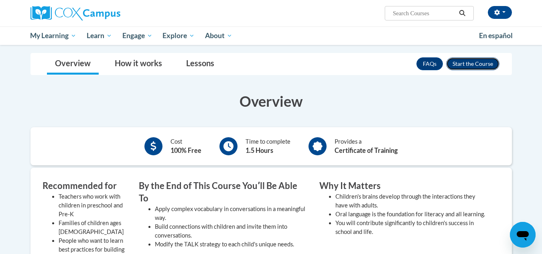
click at [461, 65] on button "Enroll" at bounding box center [472, 63] width 53 height 13
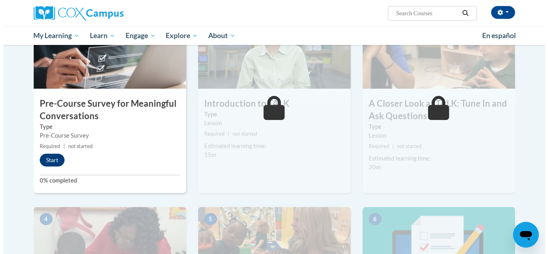
scroll to position [228, 0]
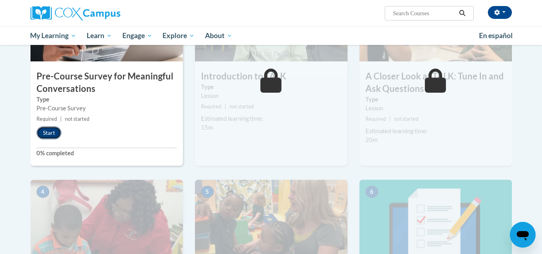
click at [54, 128] on button "Start" at bounding box center [48, 132] width 25 height 13
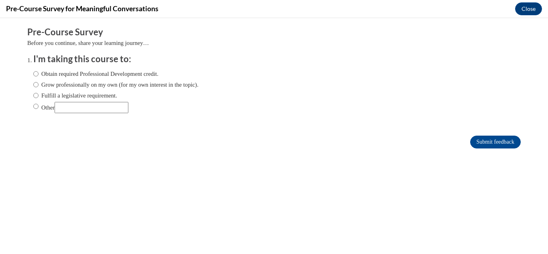
scroll to position [0, 0]
click at [41, 73] on label "Obtain required Professional Development credit." at bounding box center [95, 73] width 125 height 9
click at [38, 73] on input "Obtain required Professional Development credit." at bounding box center [35, 73] width 5 height 9
radio input "true"
click at [485, 140] on input "Submit feedback" at bounding box center [495, 142] width 51 height 13
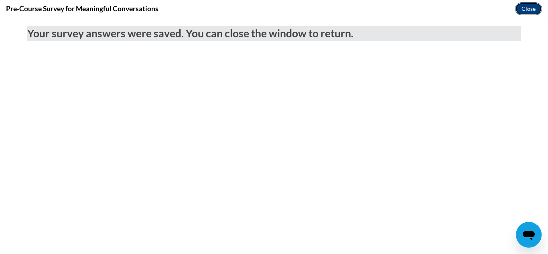
click at [522, 7] on button "Close" at bounding box center [528, 8] width 27 height 13
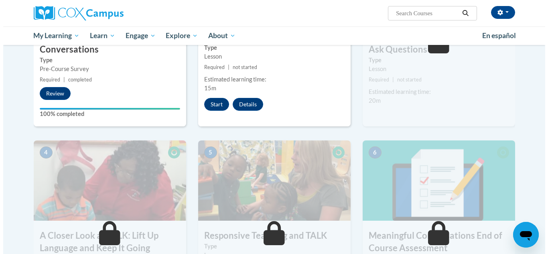
scroll to position [268, 0]
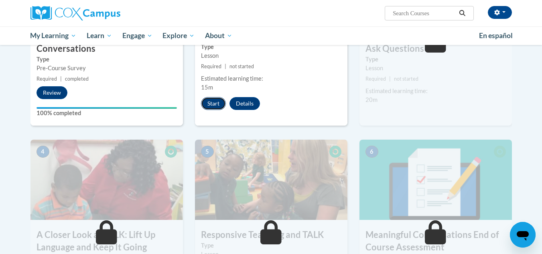
click at [205, 101] on button "Start" at bounding box center [213, 103] width 25 height 13
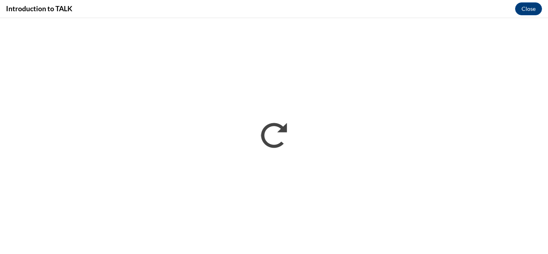
scroll to position [0, 0]
